Goal: Task Accomplishment & Management: Manage account settings

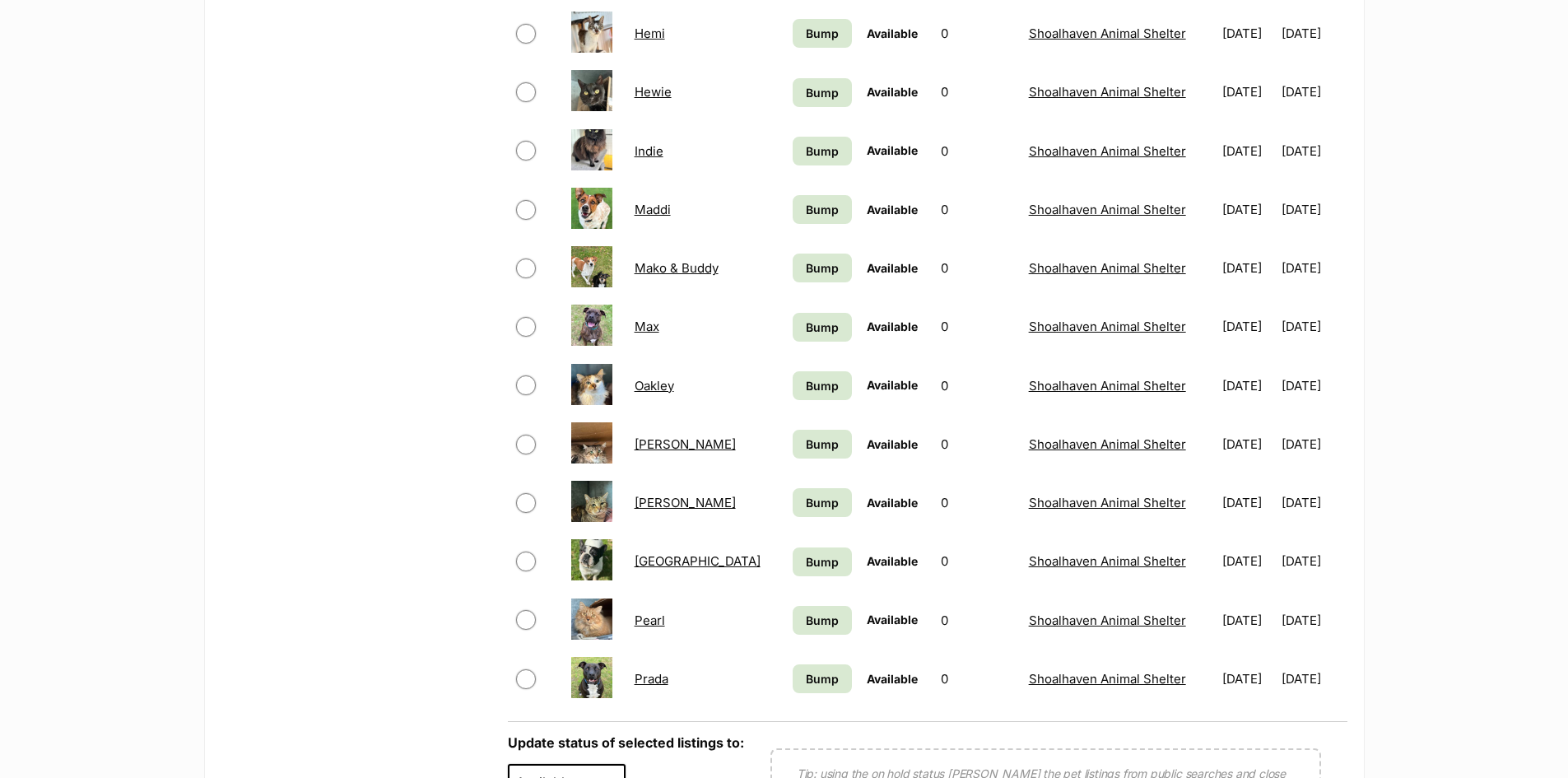
scroll to position [905, 0]
click at [655, 621] on link "Pearl" at bounding box center [649, 618] width 30 height 16
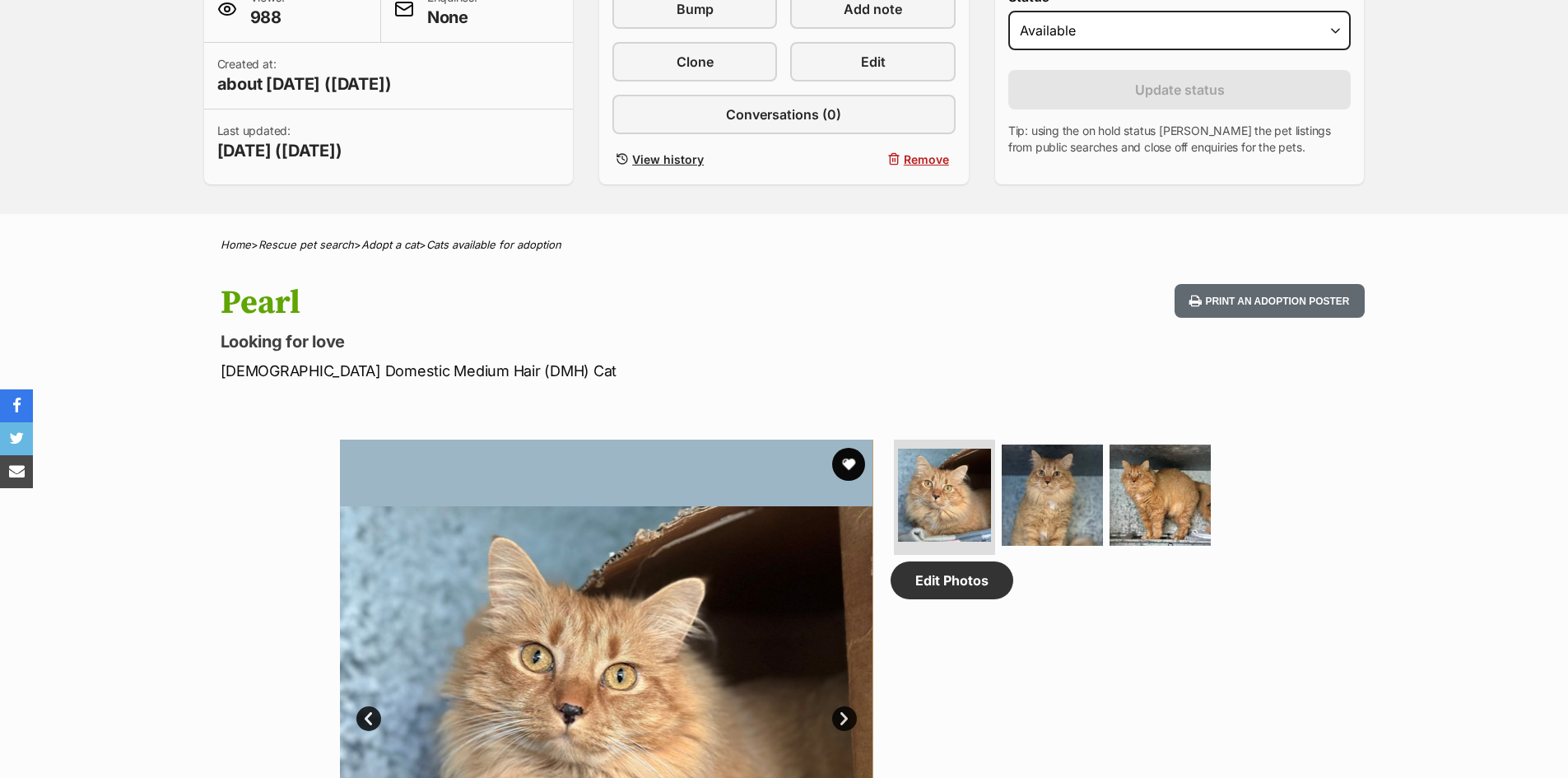
scroll to position [330, 0]
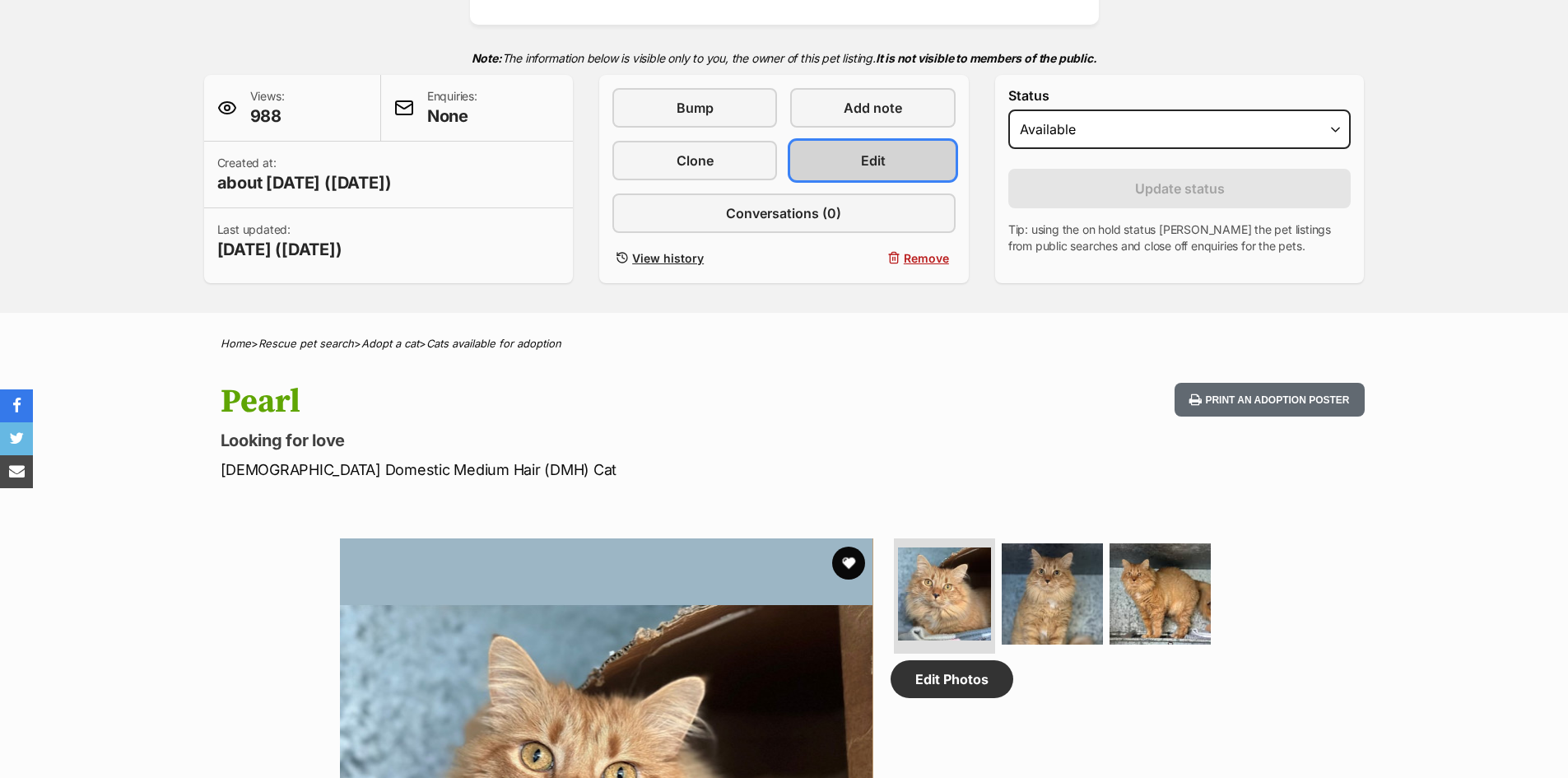
click at [837, 149] on link "Edit" at bounding box center [872, 160] width 165 height 40
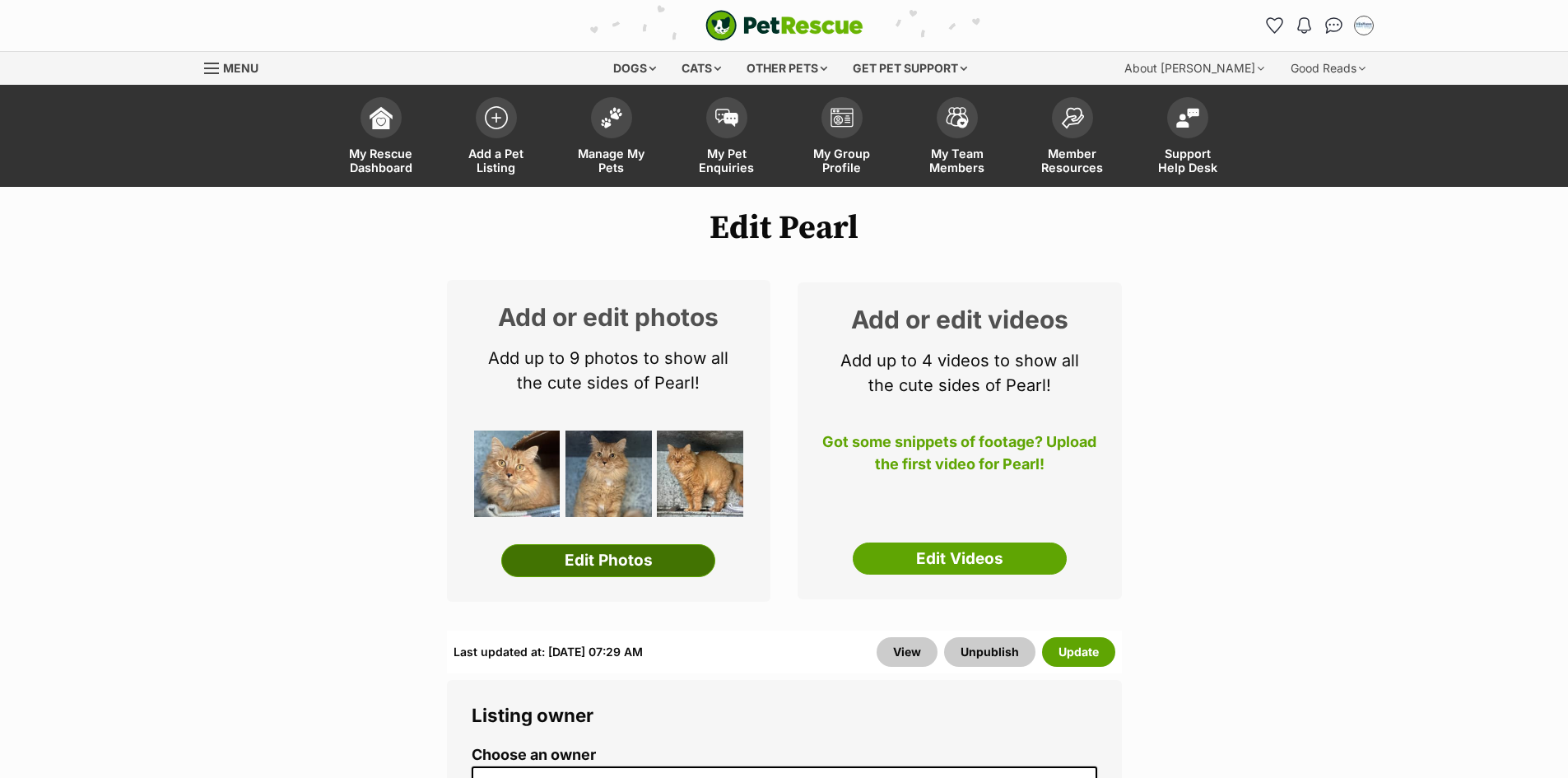
click at [615, 569] on link "Edit Photos" at bounding box center [608, 561] width 214 height 33
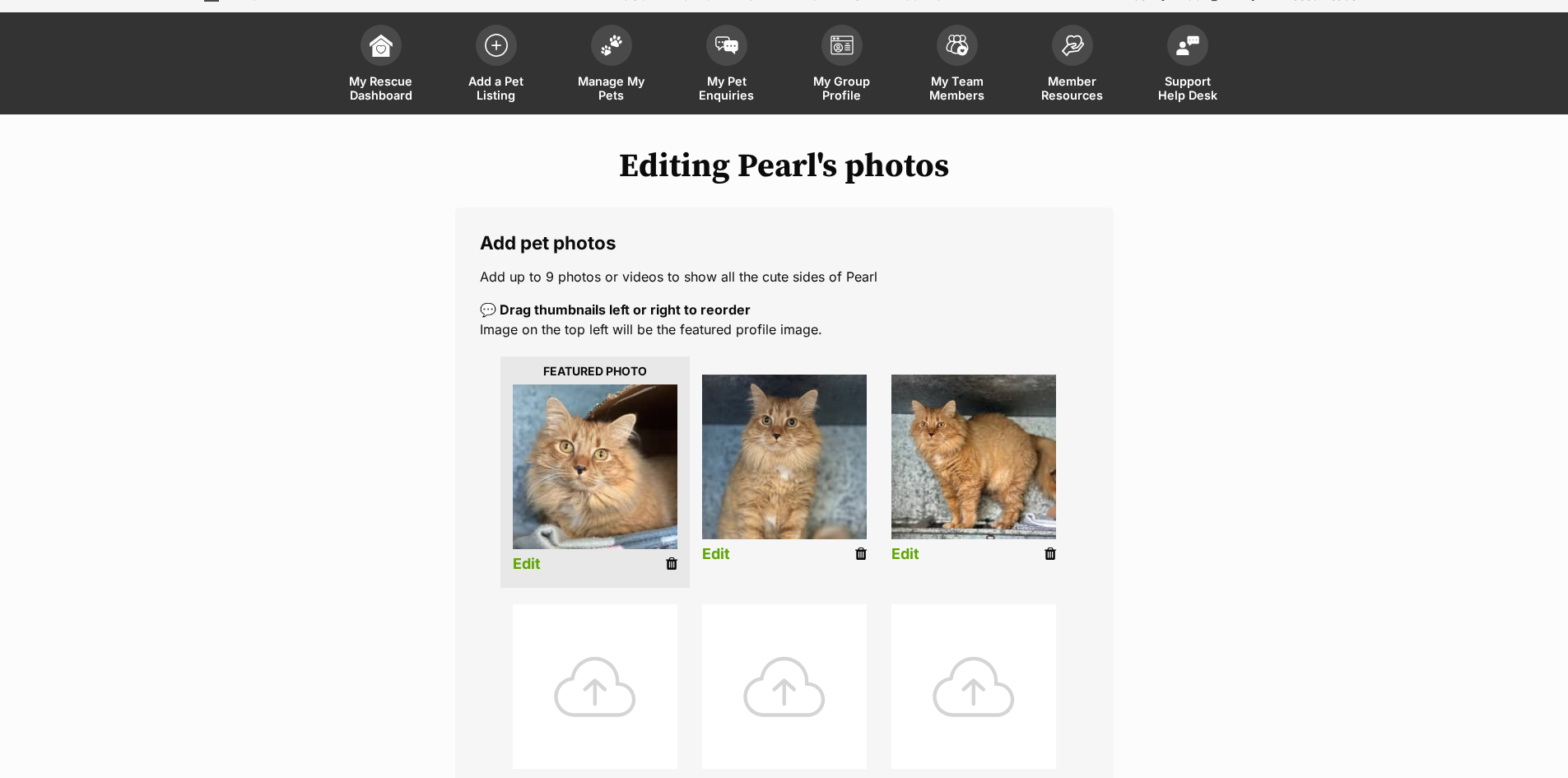
scroll to position [330, 0]
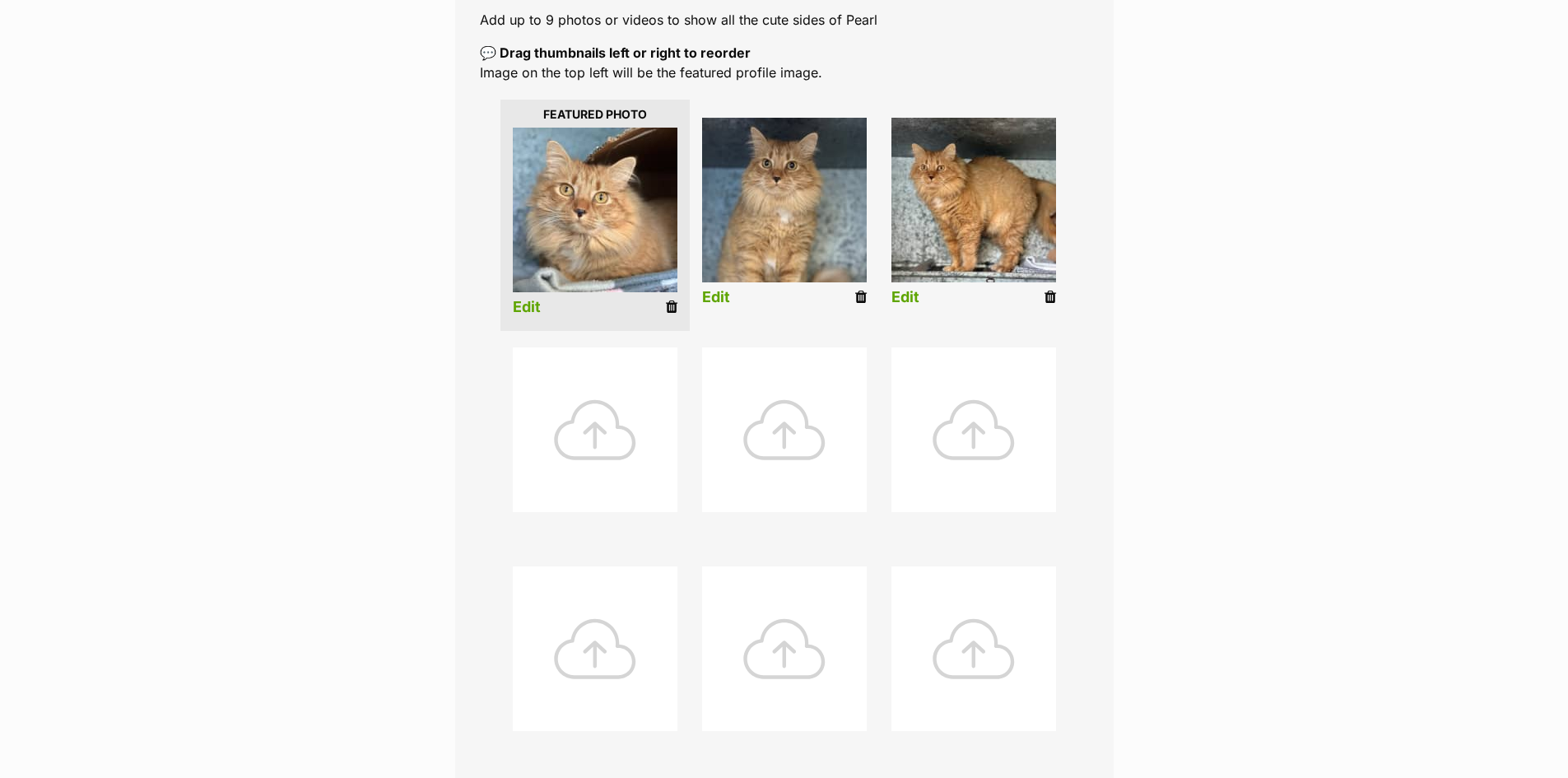
click at [579, 406] on div at bounding box center [595, 429] width 165 height 165
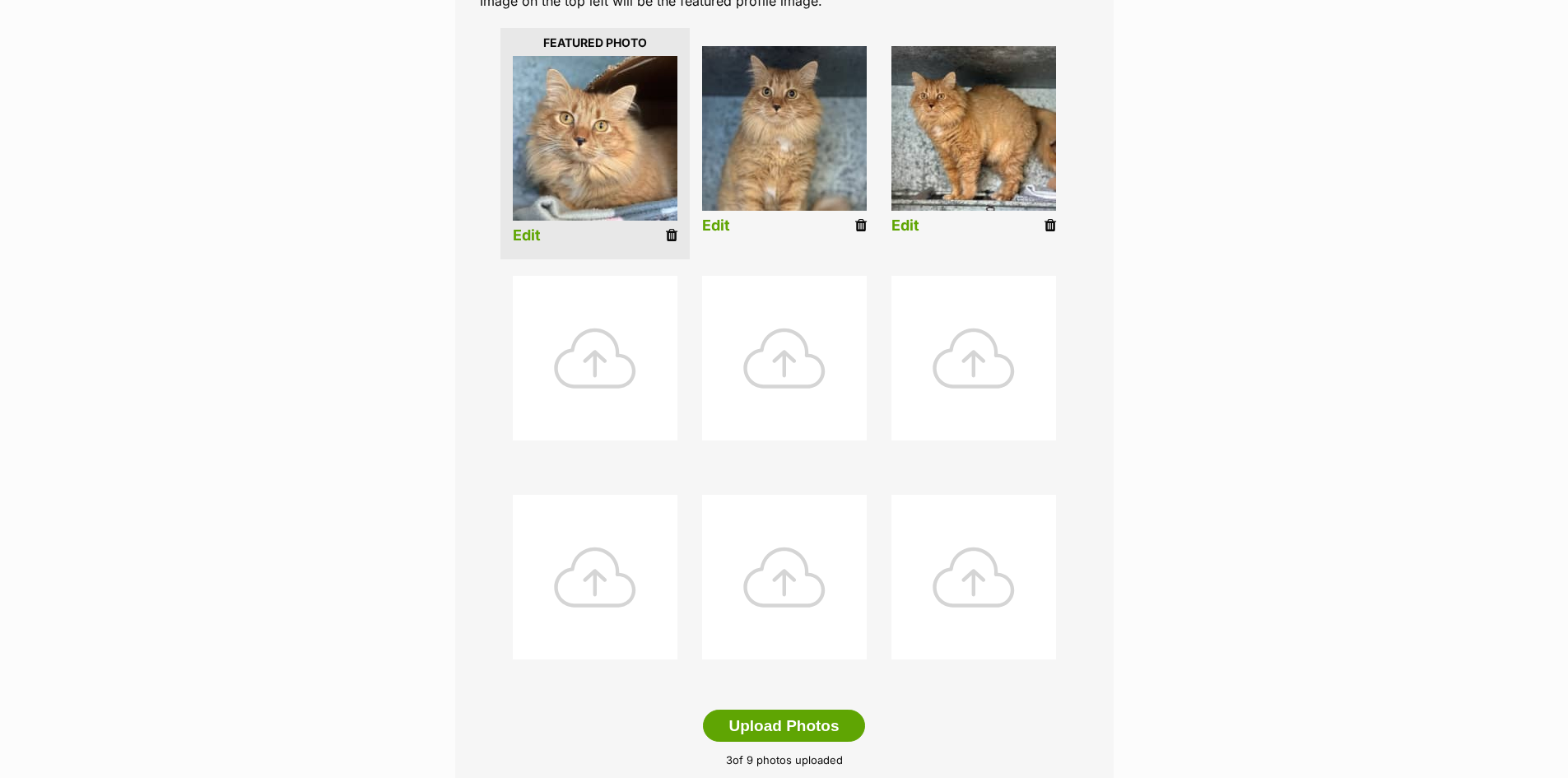
scroll to position [412, 0]
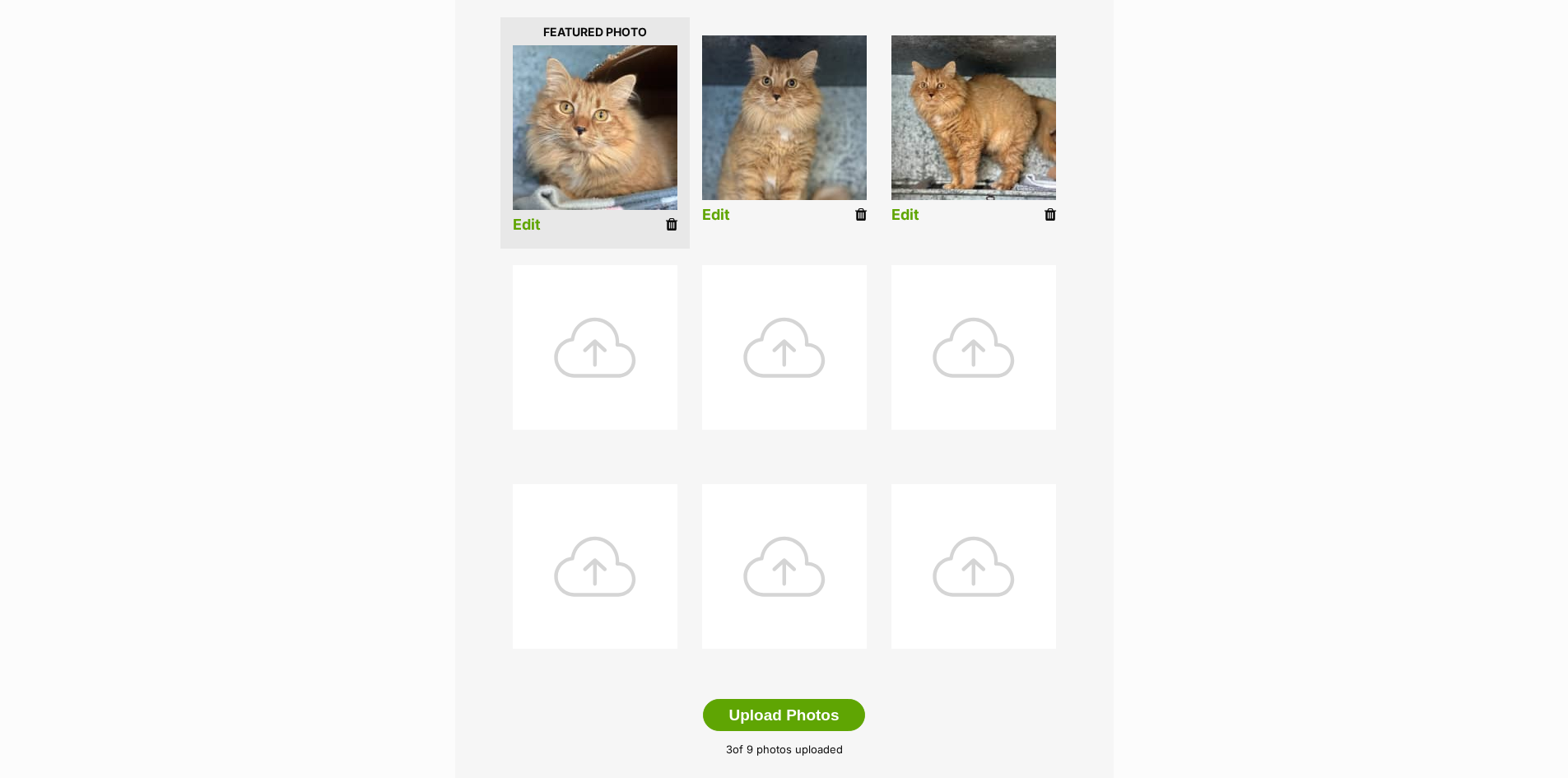
click at [604, 346] on div at bounding box center [595, 347] width 165 height 165
